Goal: Task Accomplishment & Management: Complete application form

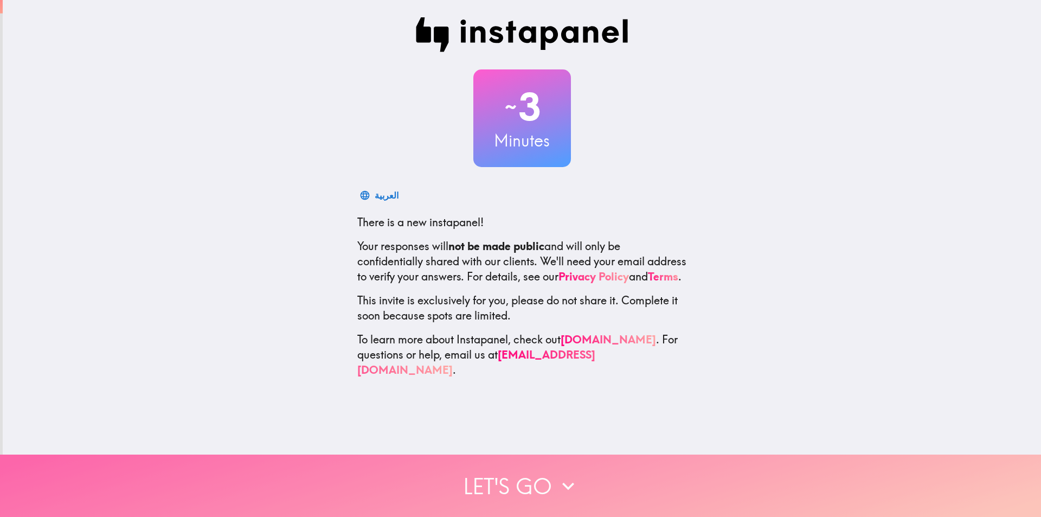
click at [389, 468] on button "Let's go" at bounding box center [520, 486] width 1041 height 62
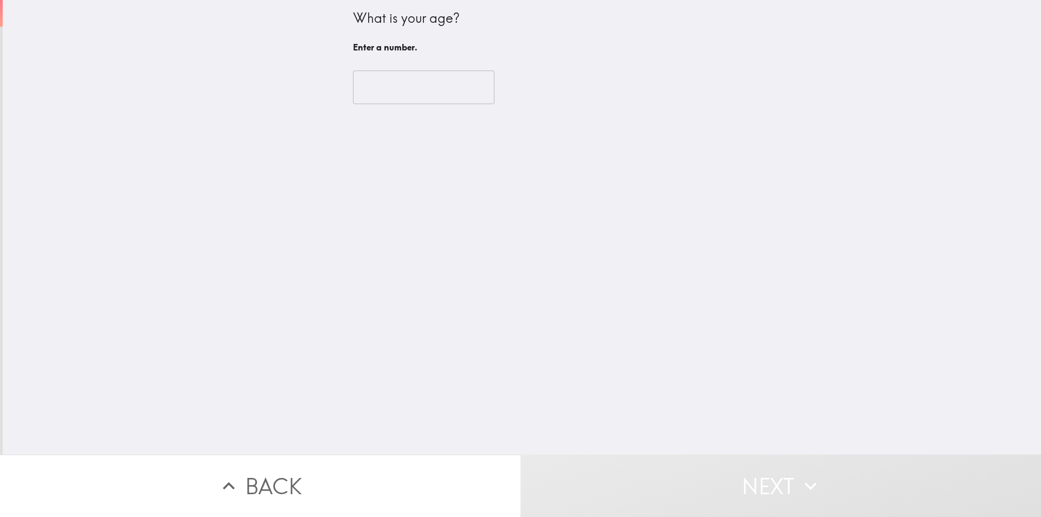
click at [404, 67] on div "​" at bounding box center [522, 87] width 338 height 60
click at [393, 88] on input "number" at bounding box center [424, 88] width 142 height 34
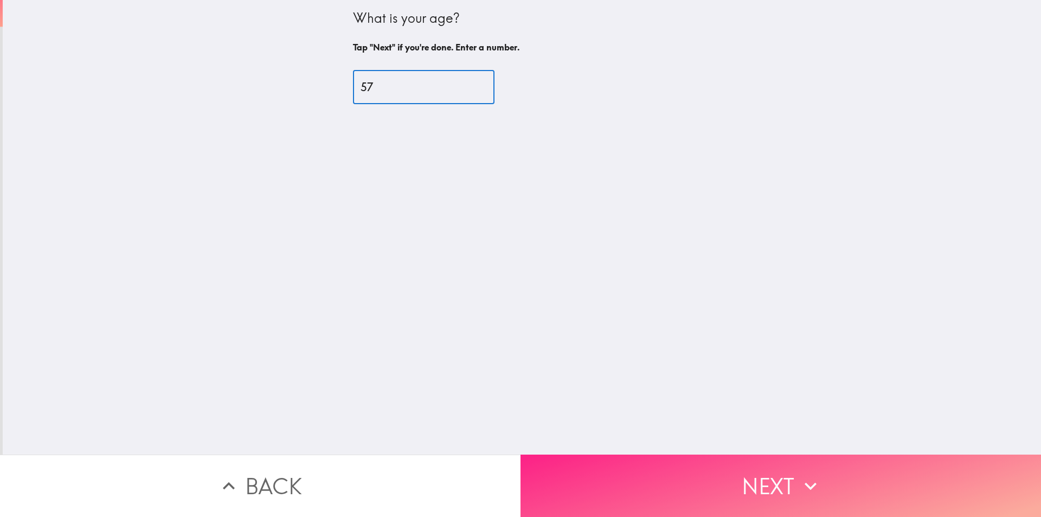
type input "57"
drag, startPoint x: 631, startPoint y: 493, endPoint x: 627, endPoint y: 467, distance: 25.8
click at [631, 487] on button "Next" at bounding box center [781, 486] width 521 height 62
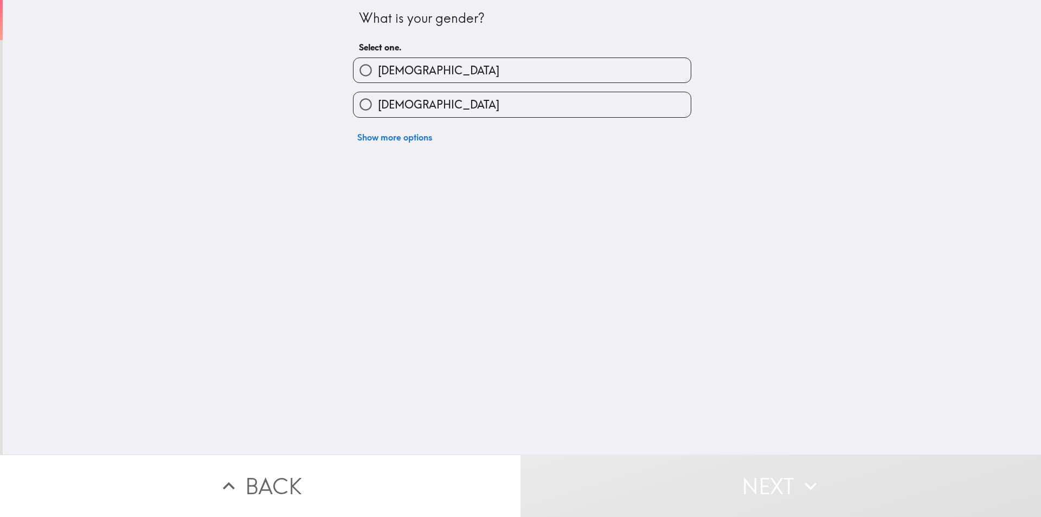
click at [509, 69] on label "[DEMOGRAPHIC_DATA]" at bounding box center [522, 70] width 337 height 24
click at [378, 69] on input "[DEMOGRAPHIC_DATA]" at bounding box center [366, 70] width 24 height 24
radio input "true"
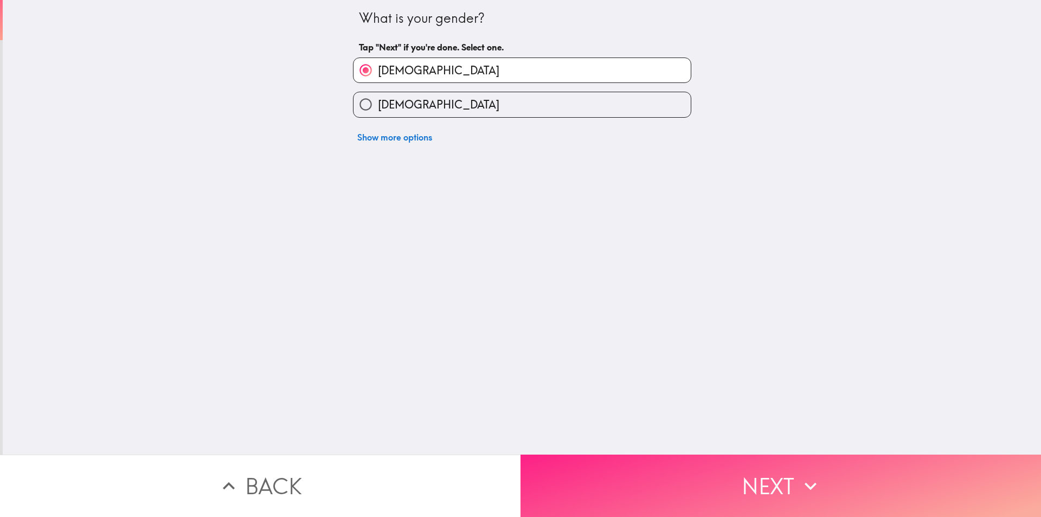
click at [634, 476] on button "Next" at bounding box center [781, 486] width 521 height 62
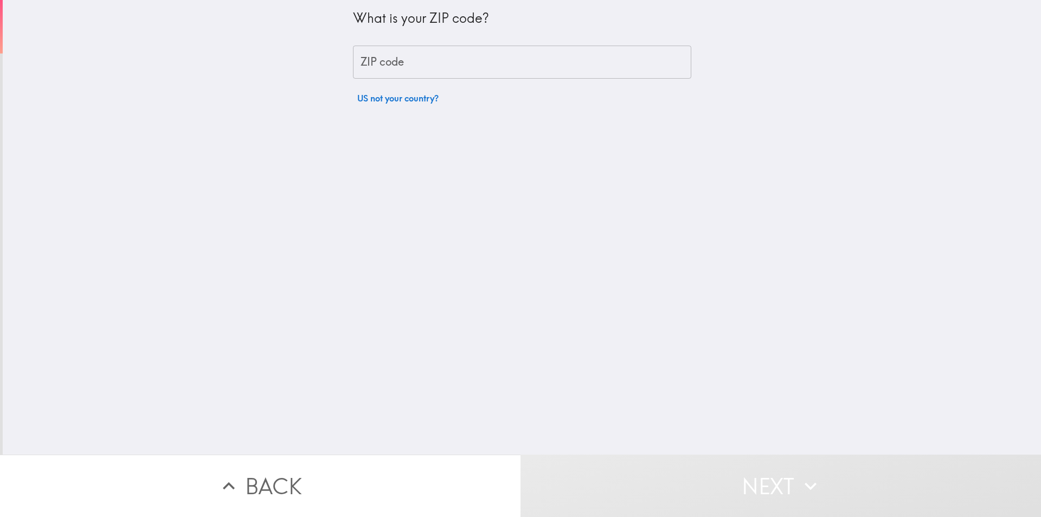
click at [463, 60] on input "ZIP code" at bounding box center [522, 63] width 338 height 34
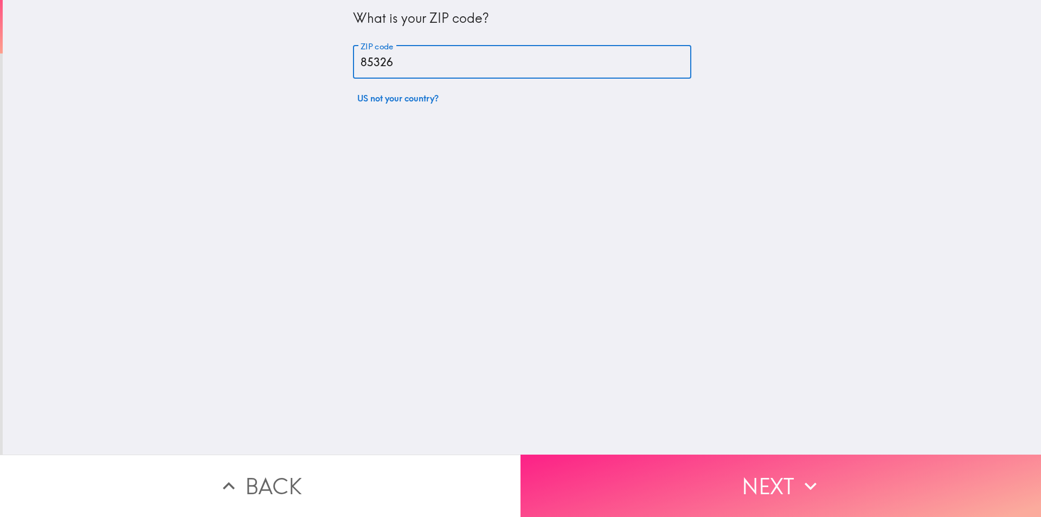
type input "85326"
drag, startPoint x: 628, startPoint y: 482, endPoint x: 624, endPoint y: 477, distance: 6.9
click at [624, 477] on button "Next" at bounding box center [781, 486] width 521 height 62
